Goal: Transaction & Acquisition: Subscribe to service/newsletter

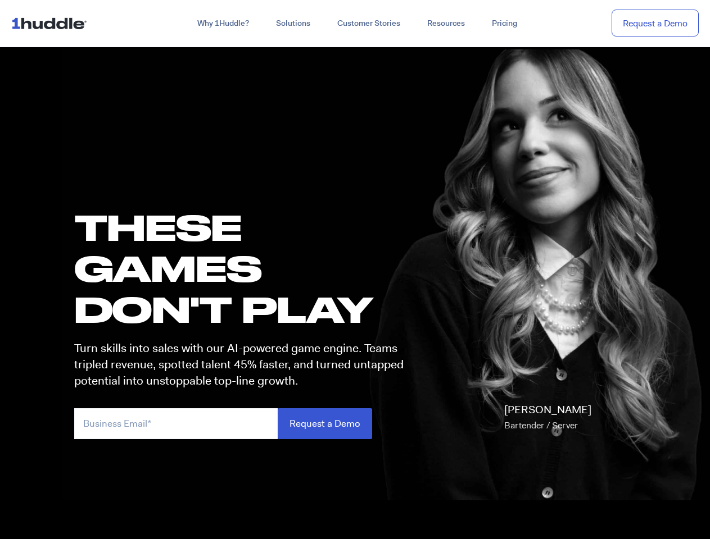
click at [355, 270] on h1 "these GAMES DON'T PLAY" at bounding box center [243, 269] width 339 height 124
click at [222, 24] on link "Why 1Huddle?" at bounding box center [223, 23] width 79 height 20
click at [292, 24] on link "Solutions" at bounding box center [292, 23] width 61 height 20
click at [445, 24] on link "Resources" at bounding box center [446, 23] width 65 height 20
click at [244, 424] on input "email" at bounding box center [175, 424] width 203 height 31
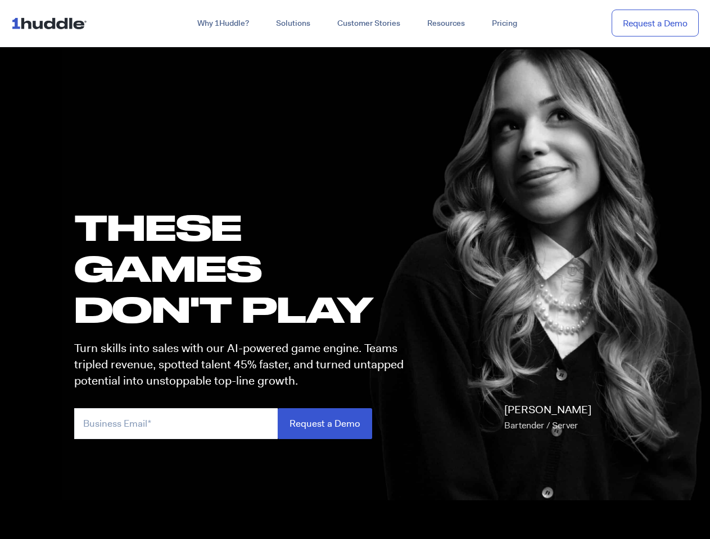
click at [324, 424] on input "Request a Demo" at bounding box center [325, 424] width 94 height 31
